Goal: Communication & Community: Answer question/provide support

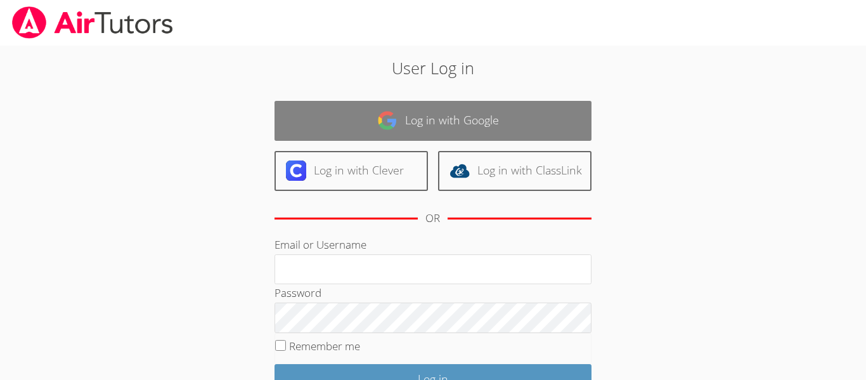
type input "hshoham@bhusd.org"
click at [515, 120] on link "Log in with Google" at bounding box center [433, 121] width 317 height 40
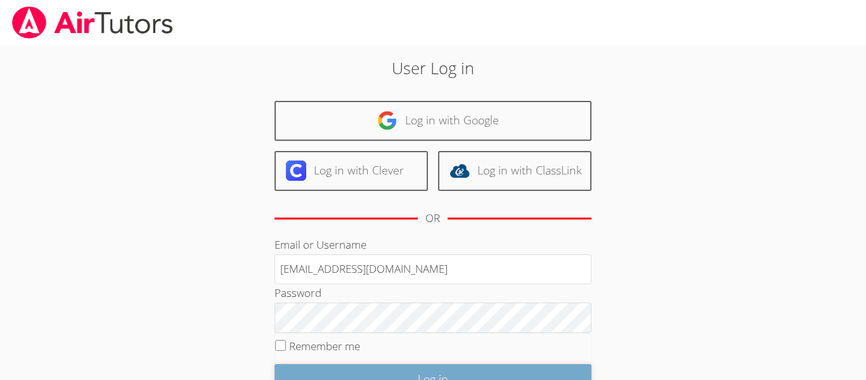
click at [349, 374] on input "Log in" at bounding box center [433, 379] width 317 height 30
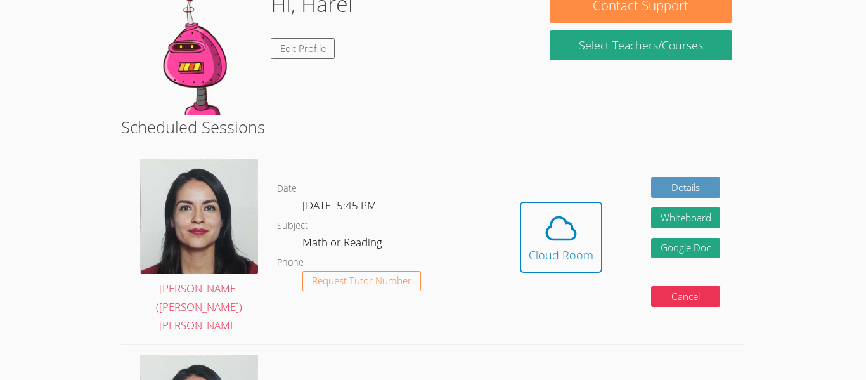
scroll to position [213, 0]
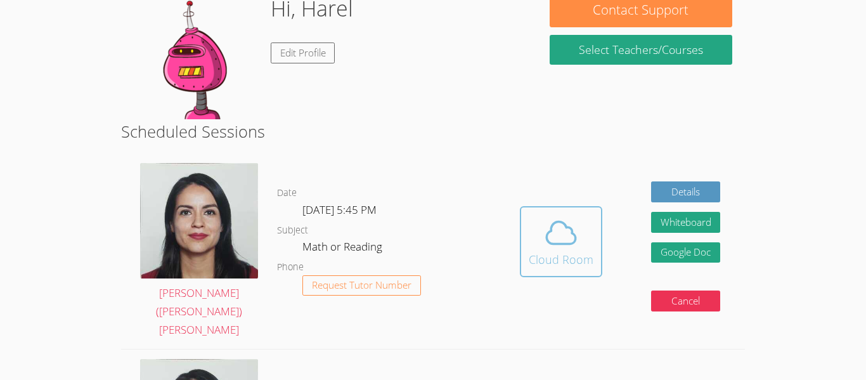
click at [530, 228] on span at bounding box center [561, 233] width 65 height 36
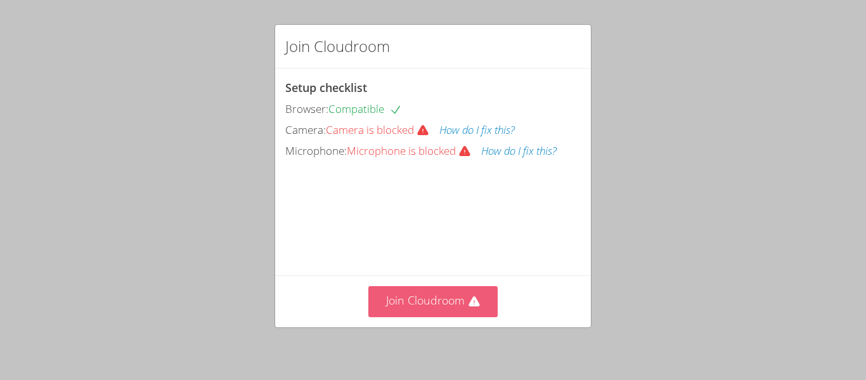
click at [397, 307] on button "Join Cloudroom" at bounding box center [433, 301] width 130 height 31
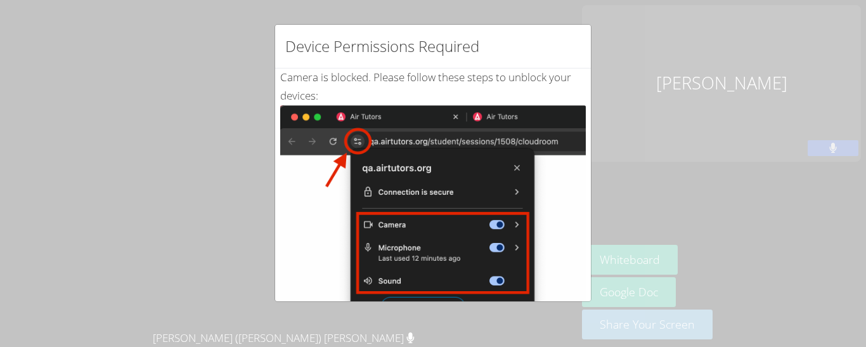
click at [418, 88] on div "Camera is blocked . Please follow these steps to unblock your devices: Click th…" at bounding box center [433, 307] width 306 height 478
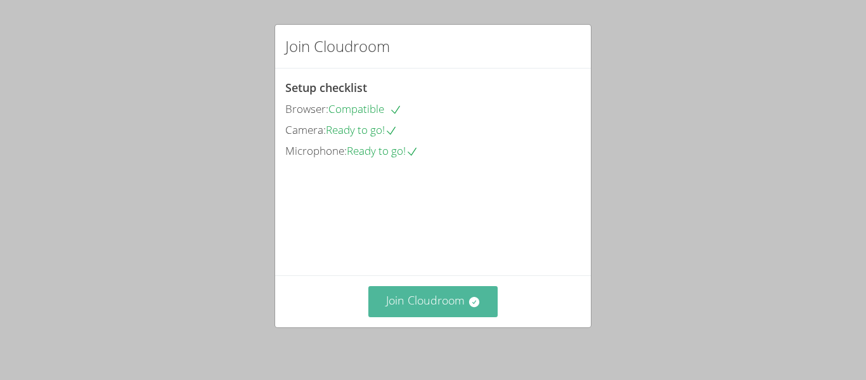
click at [447, 303] on button "Join Cloudroom" at bounding box center [433, 301] width 130 height 31
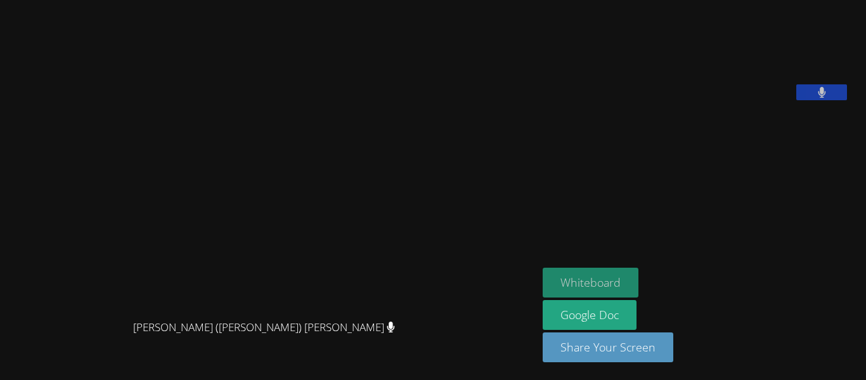
click at [625, 283] on button "Whiteboard" at bounding box center [591, 283] width 96 height 30
